Goal: Task Accomplishment & Management: Use online tool/utility

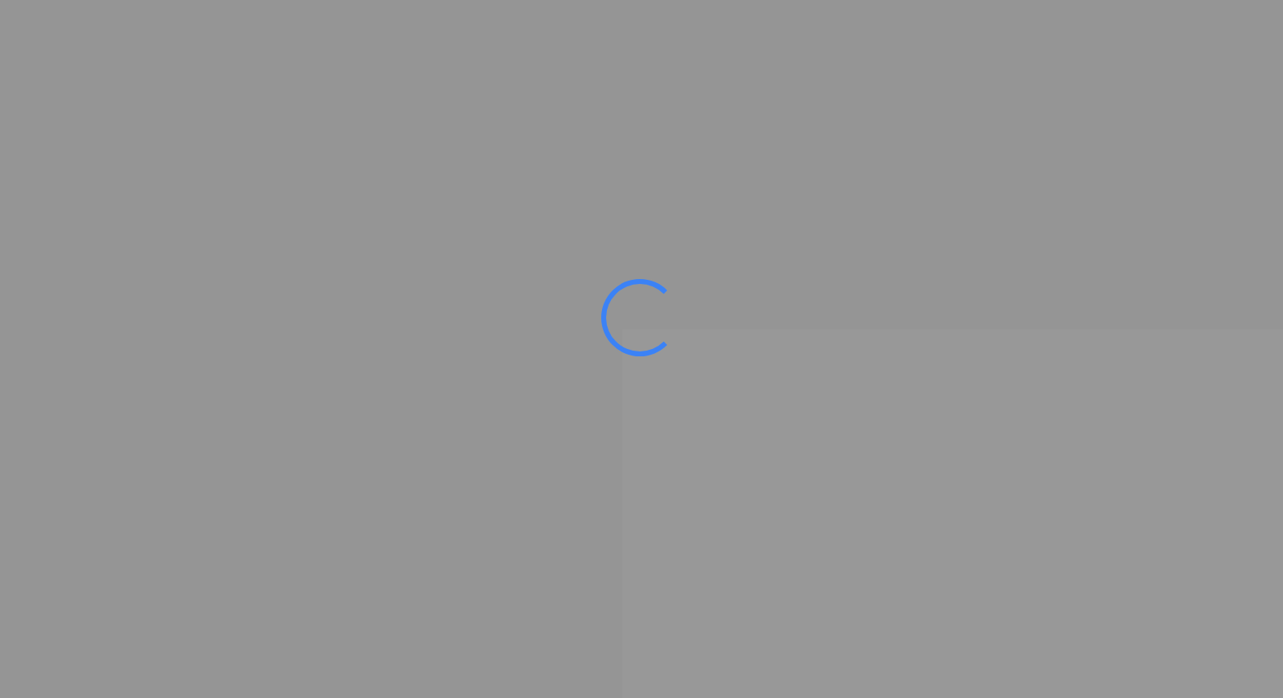
click at [56, 5] on ms-splash-screen at bounding box center [641, 349] width 1283 height 698
